Goal: Find specific page/section: Find specific page/section

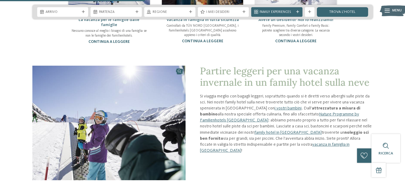
scroll to position [637, 0]
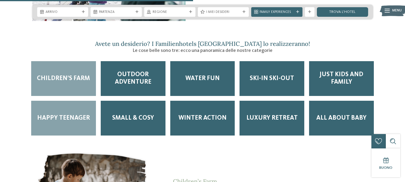
click at [64, 114] on span "Happy teenager" at bounding box center [63, 117] width 53 height 7
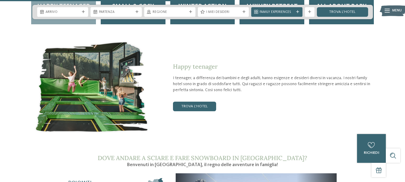
scroll to position [745, 0]
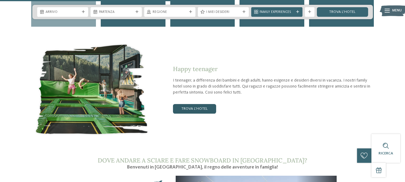
click at [184, 105] on link "trova l’hotel" at bounding box center [194, 109] width 43 height 10
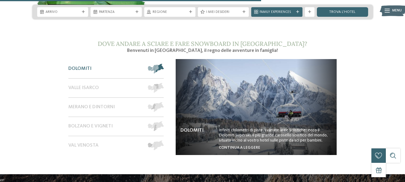
scroll to position [859, 0]
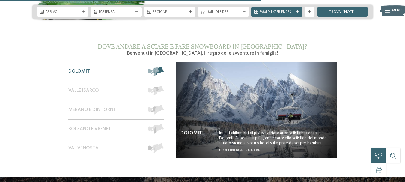
click at [164, 67] on span at bounding box center [164, 72] width 0 height 10
click at [235, 148] on link "continua a leggere" at bounding box center [239, 150] width 41 height 4
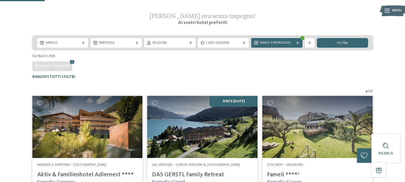
scroll to position [59, 0]
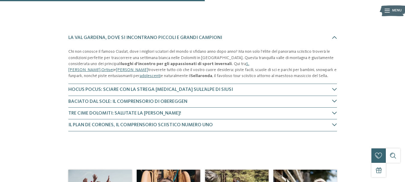
scroll to position [168, 0]
click at [331, 104] on h4 "Baciato dal sole: il comprensorio di Obereggen" at bounding box center [200, 102] width 264 height 7
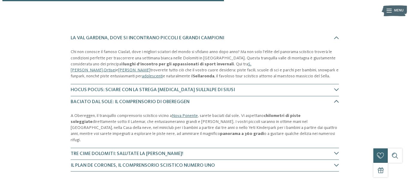
scroll to position [231, 0]
